Goal: Information Seeking & Learning: Check status

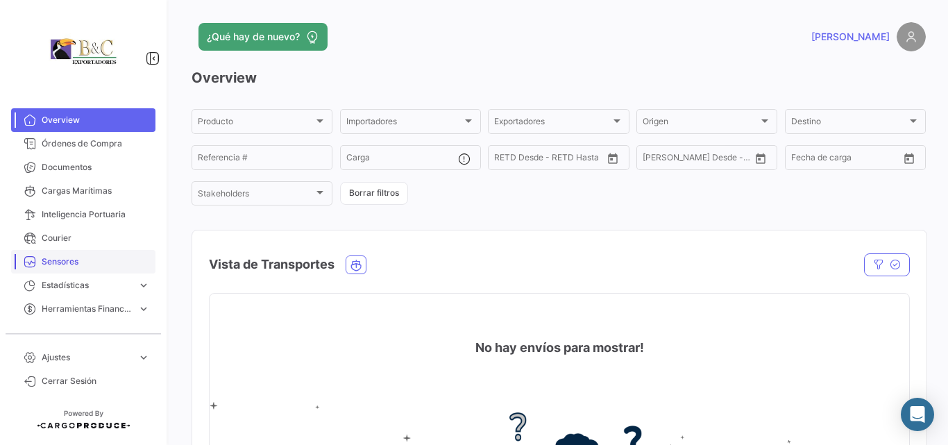
click at [80, 262] on span "Sensores" at bounding box center [96, 261] width 108 height 12
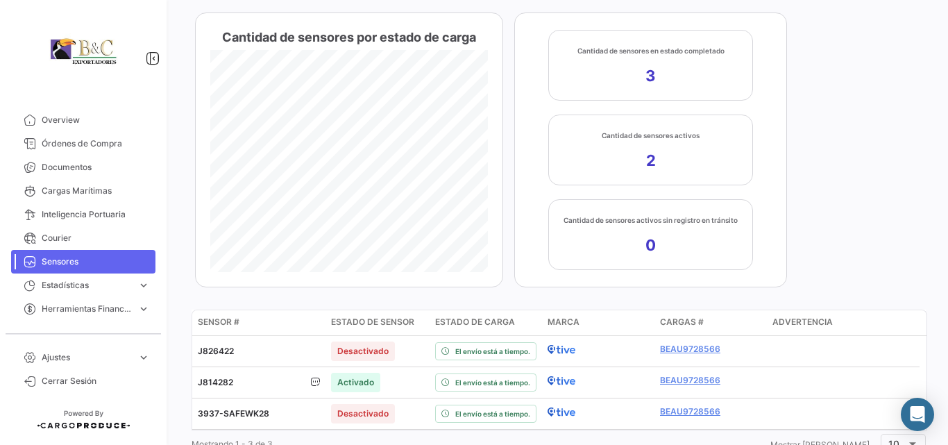
scroll to position [239, 0]
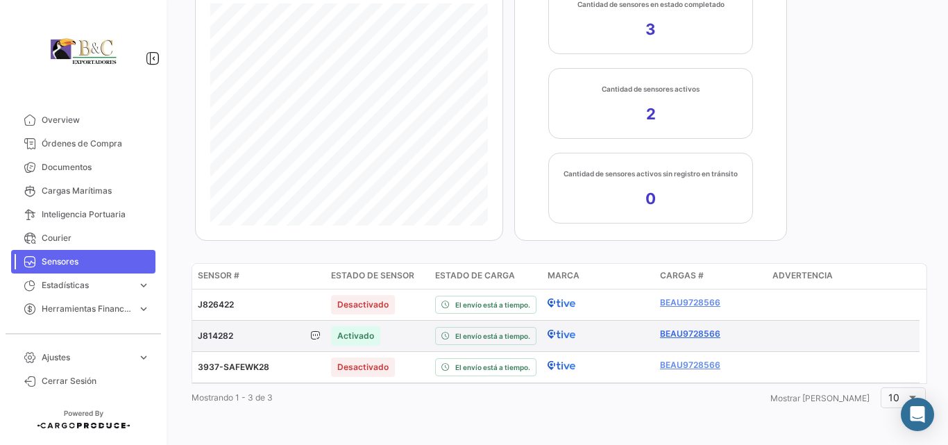
click at [672, 335] on link "BEAU9728566" at bounding box center [710, 333] width 101 height 12
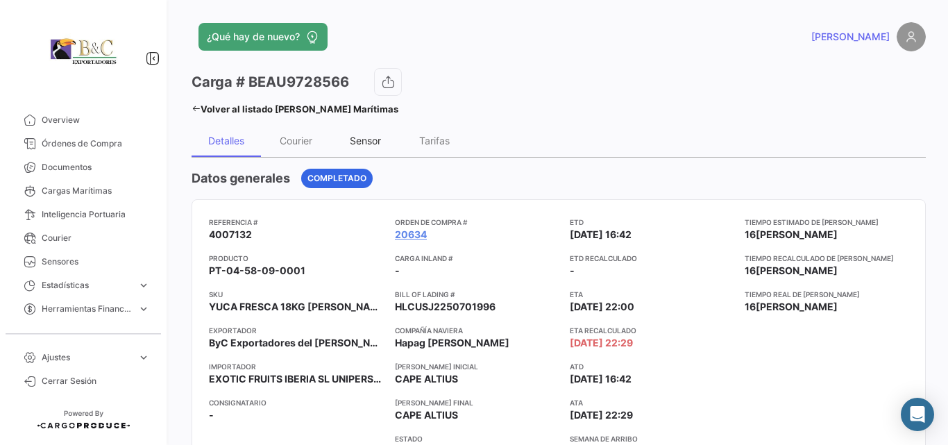
click at [352, 143] on div "Sensor" at bounding box center [365, 141] width 31 height 12
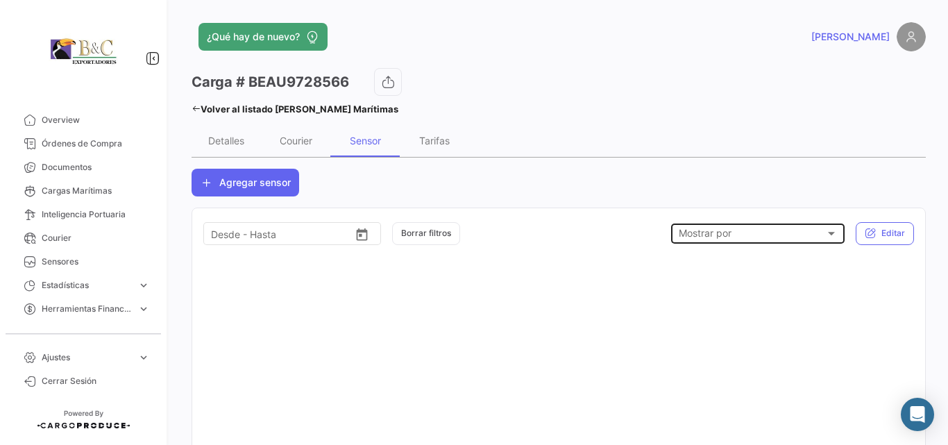
scroll to position [92, 0]
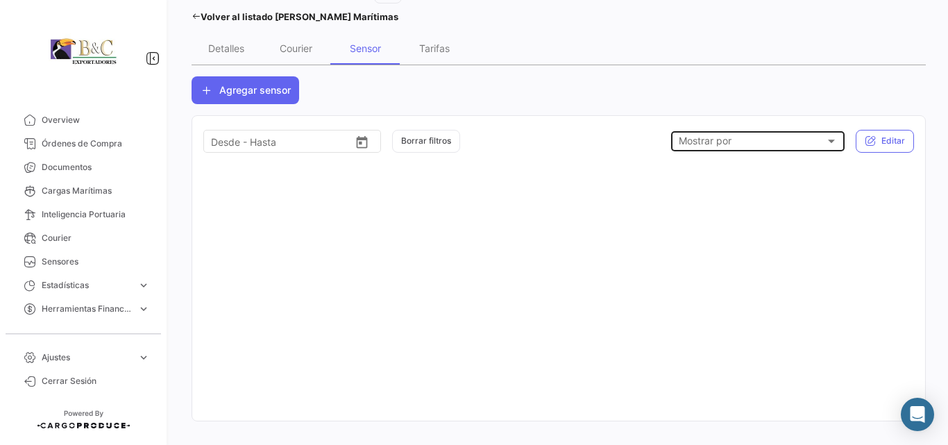
click at [828, 139] on div at bounding box center [831, 140] width 7 height 3
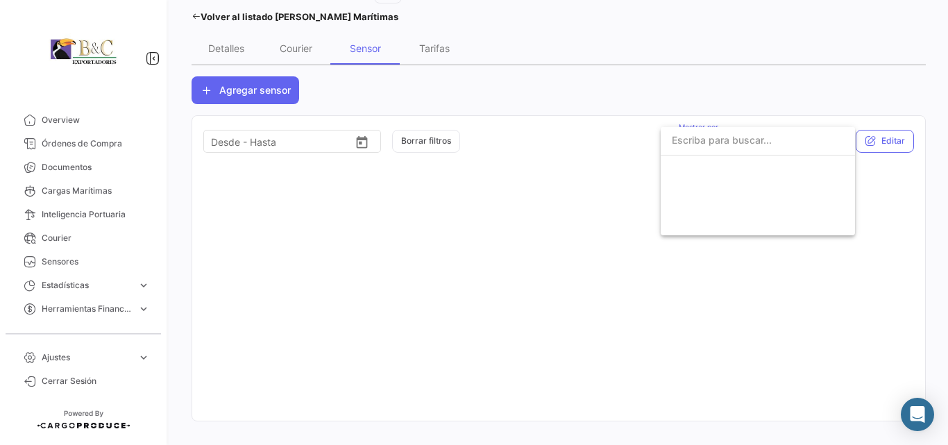
click at [823, 140] on input "dropdown search" at bounding box center [757, 140] width 194 height 29
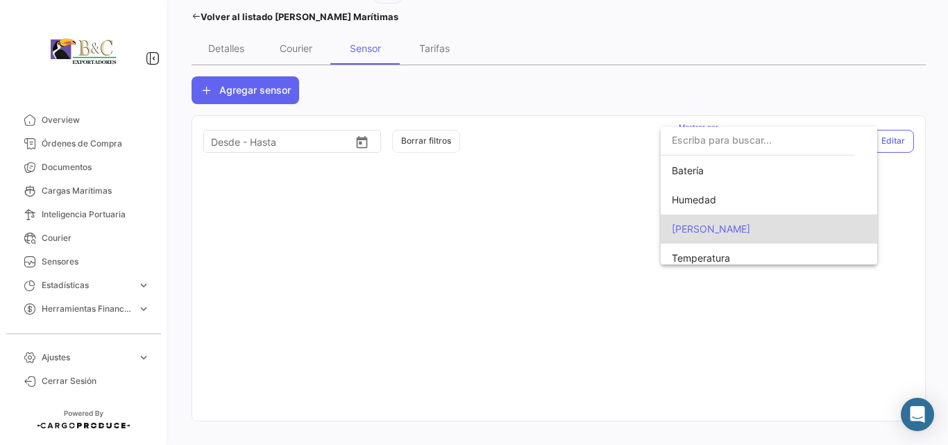
click at [831, 144] on input "dropdown search" at bounding box center [757, 140] width 194 height 29
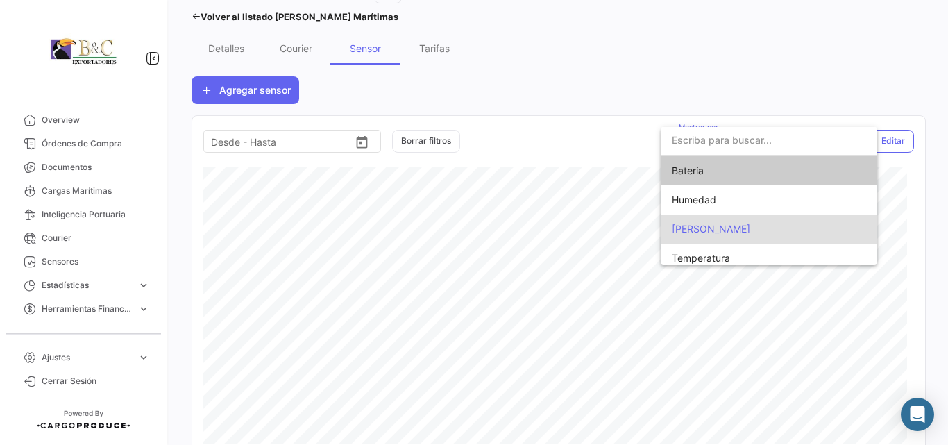
click at [767, 46] on div at bounding box center [474, 222] width 948 height 445
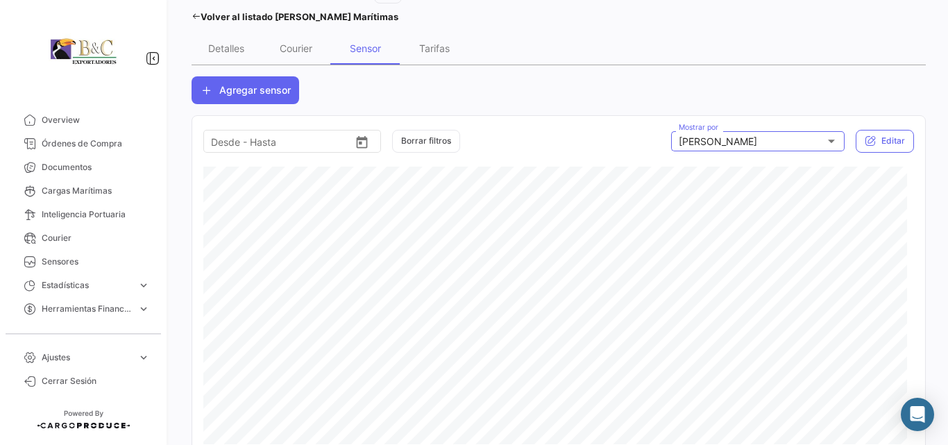
click at [832, 125] on div "ETD Desde – Desde - Hasta Borrar filtros [PERSON_NAME] Mostrar por Editar" at bounding box center [558, 136] width 733 height 40
click at [810, 139] on div "[PERSON_NAME]" at bounding box center [751, 142] width 146 height 12
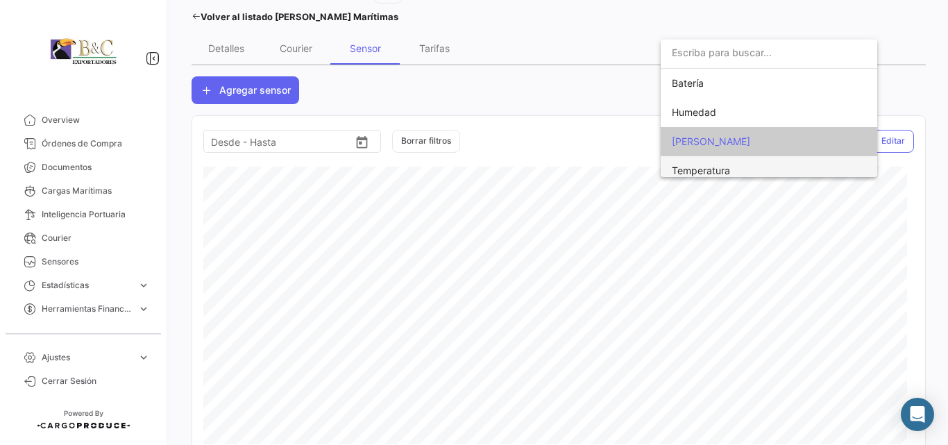
scroll to position [8, 0]
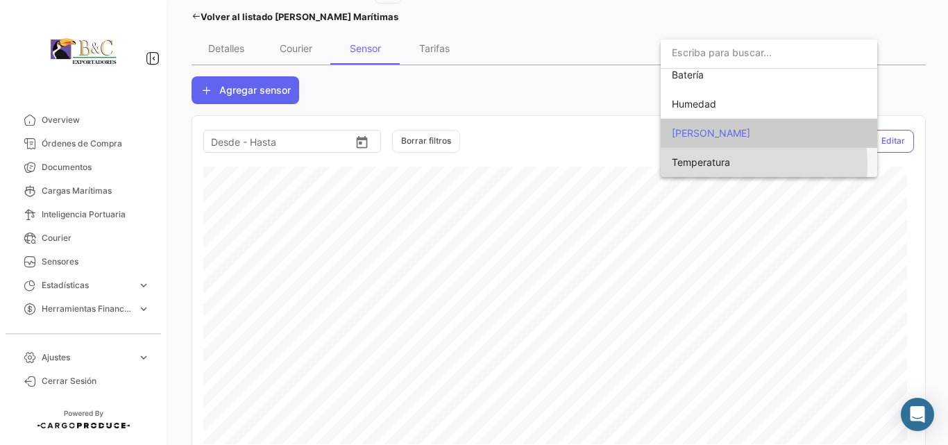
click at [717, 164] on span "Temperatura" at bounding box center [701, 162] width 58 height 12
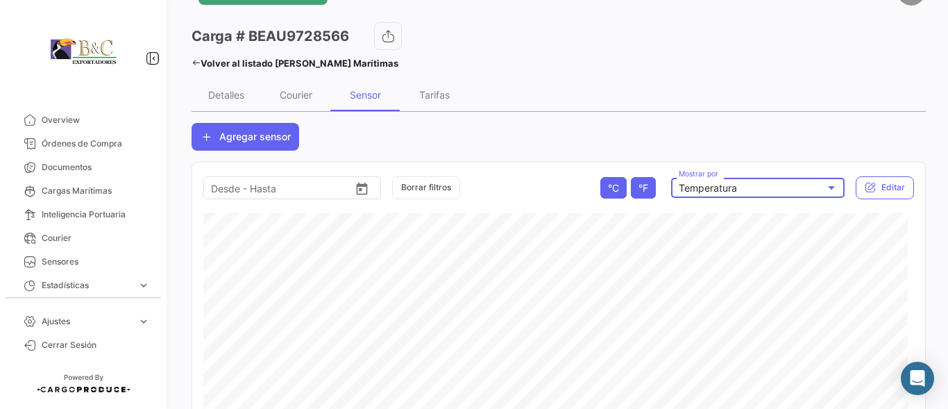
scroll to position [139, 0]
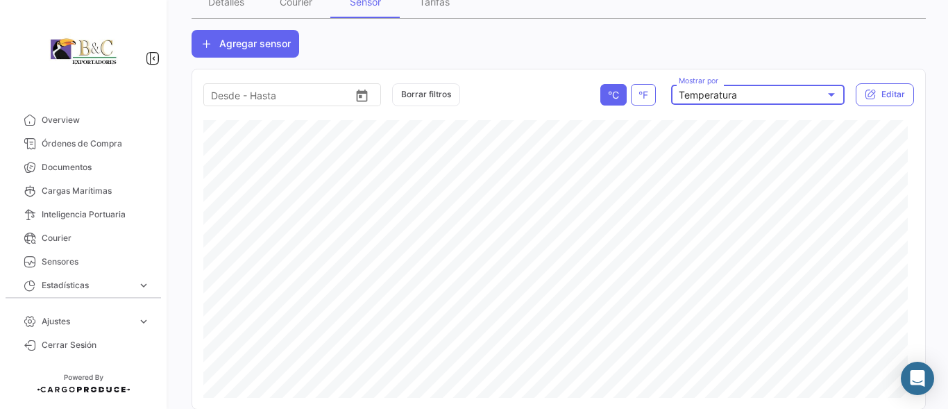
click at [828, 93] on div at bounding box center [831, 94] width 7 height 3
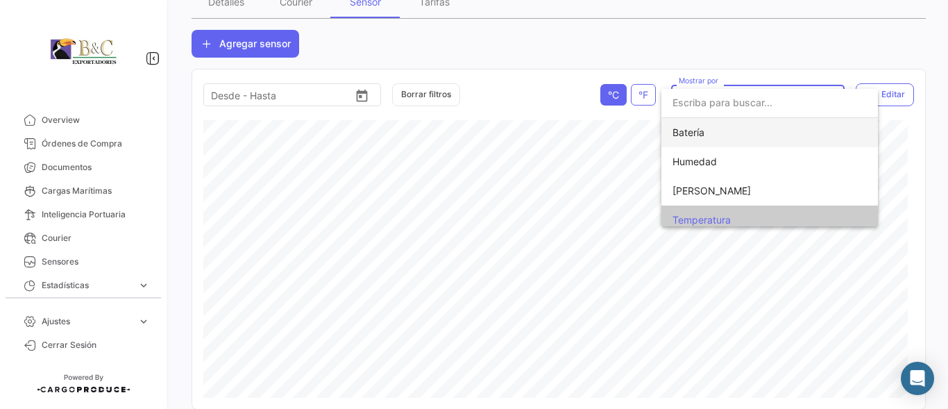
scroll to position [8, 0]
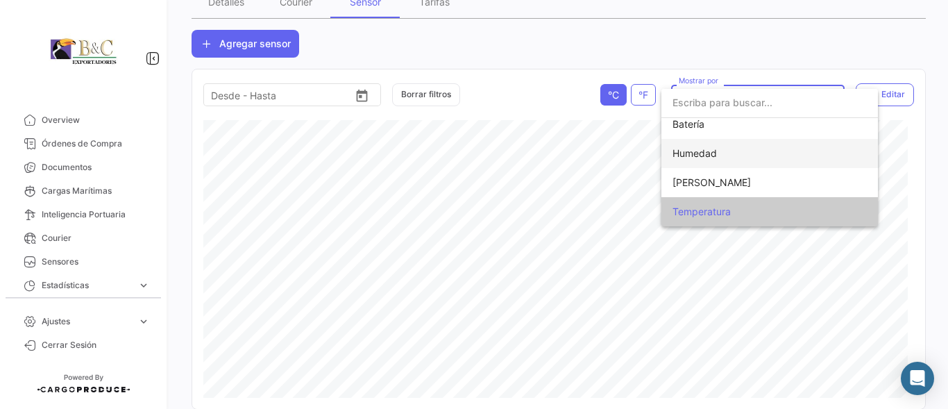
click at [710, 154] on span "Humedad" at bounding box center [694, 153] width 44 height 12
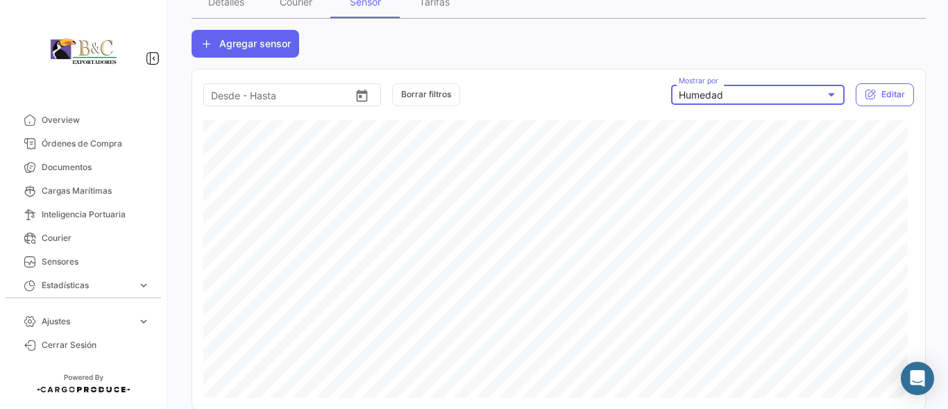
click at [735, 96] on div "Humedad" at bounding box center [751, 95] width 146 height 12
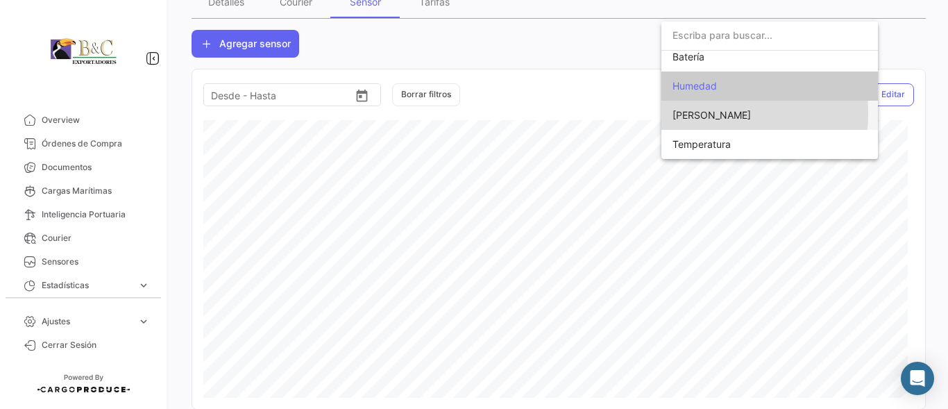
click at [694, 113] on span "[PERSON_NAME]" at bounding box center [769, 115] width 194 height 29
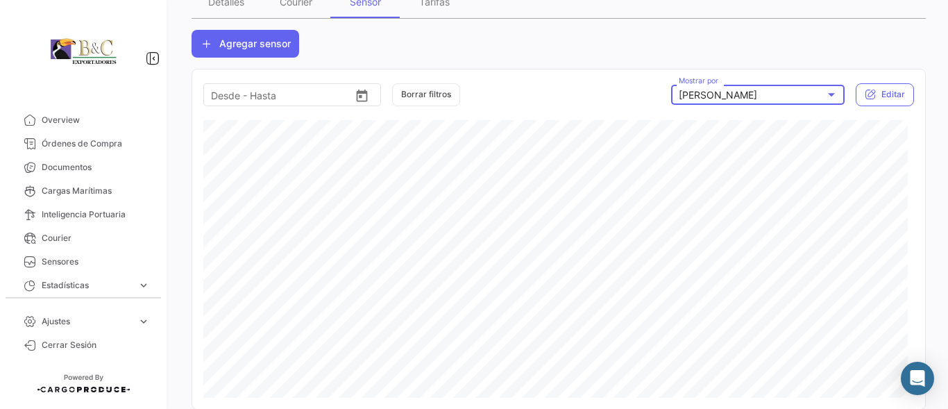
click at [808, 93] on div "[PERSON_NAME]" at bounding box center [751, 95] width 146 height 12
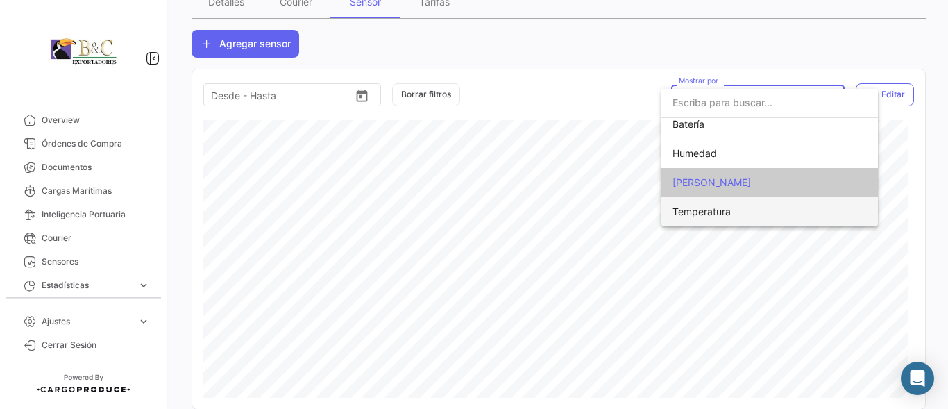
click at [739, 214] on span "Temperatura" at bounding box center [769, 211] width 194 height 29
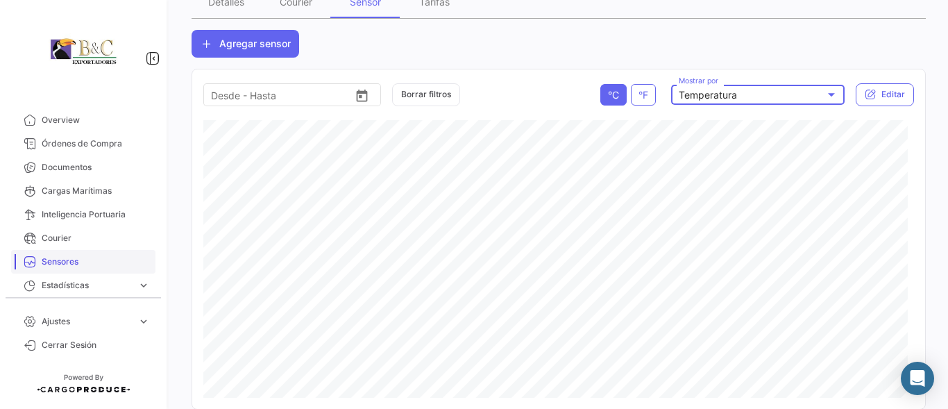
click at [43, 259] on span "Sensores" at bounding box center [96, 261] width 108 height 12
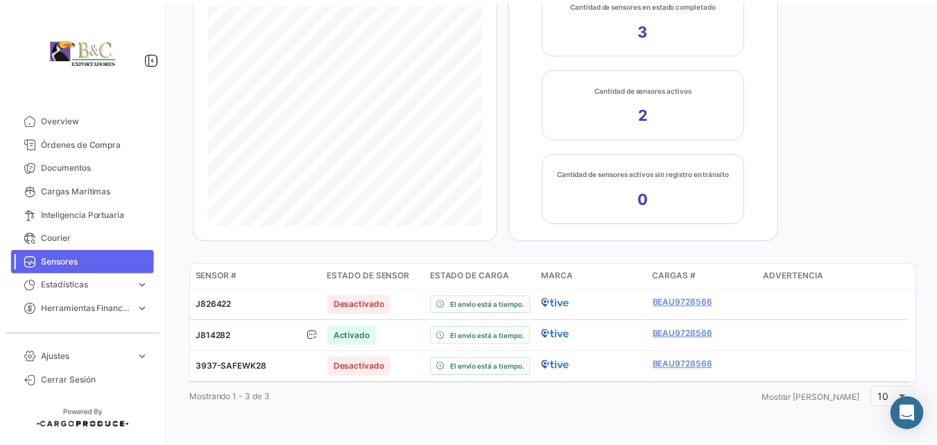
scroll to position [239, 0]
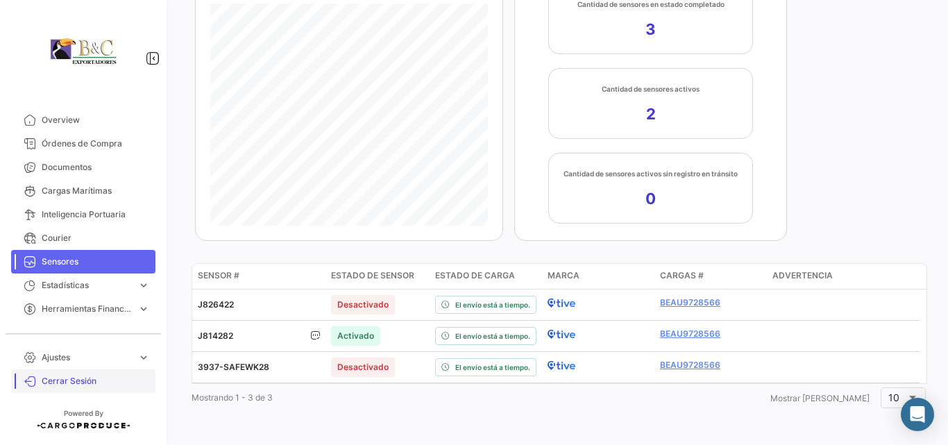
click at [65, 379] on span "Cerrar Sesión" at bounding box center [96, 381] width 108 height 12
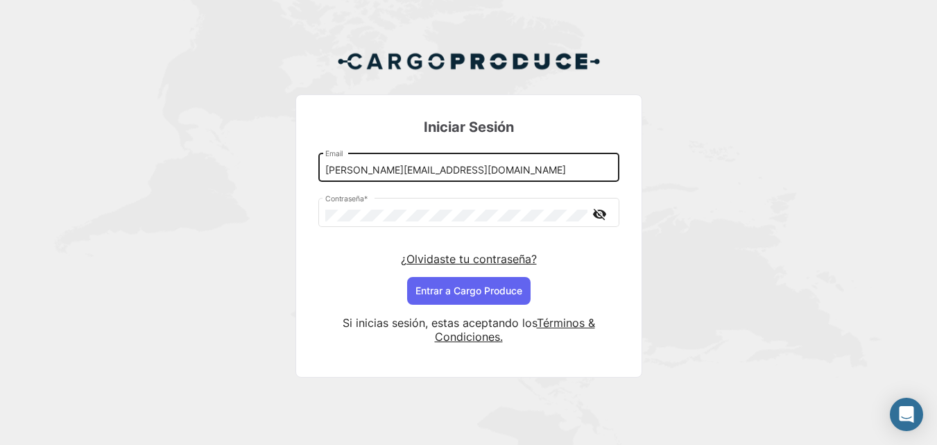
click at [391, 173] on input "[PERSON_NAME][EMAIL_ADDRESS][DOMAIN_NAME]" at bounding box center [468, 170] width 287 height 12
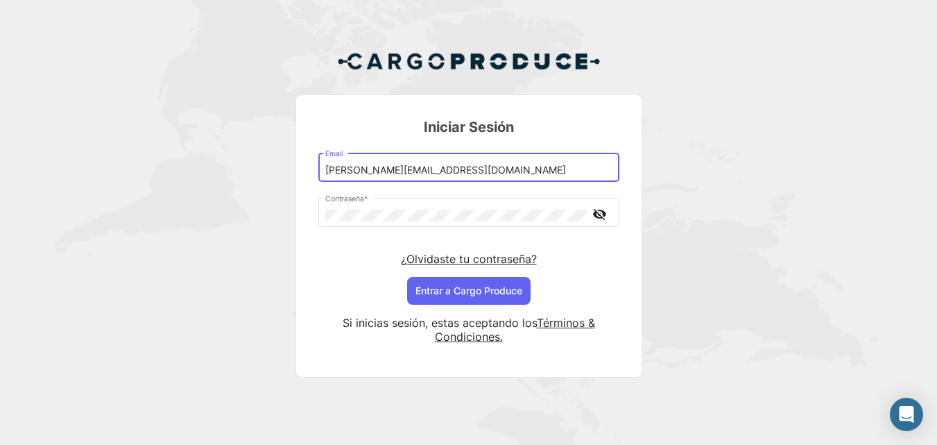
drag, startPoint x: 373, startPoint y: 171, endPoint x: 390, endPoint y: 171, distance: 16.6
click at [390, 171] on input "[PERSON_NAME][EMAIL_ADDRESS][DOMAIN_NAME]" at bounding box center [468, 170] width 287 height 12
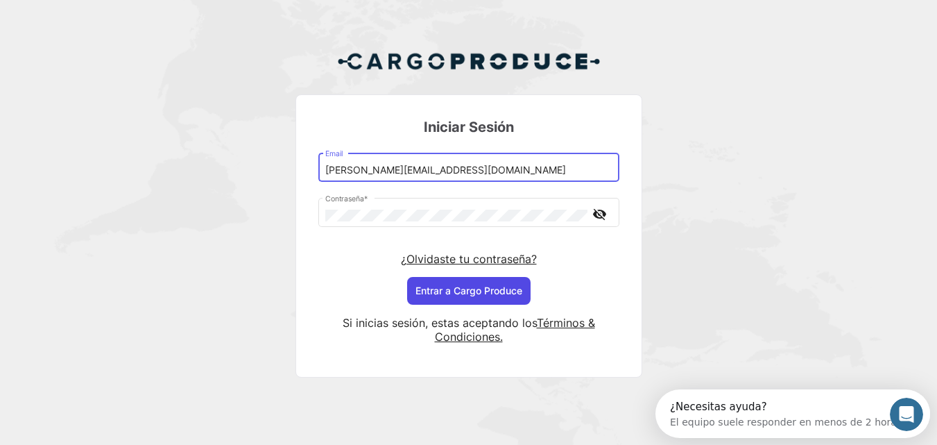
type input "[PERSON_NAME][EMAIL_ADDRESS][DOMAIN_NAME]"
click at [462, 280] on button "Entrar a Cargo Produce" at bounding box center [468, 291] width 123 height 28
